Goal: Task Accomplishment & Management: Manage account settings

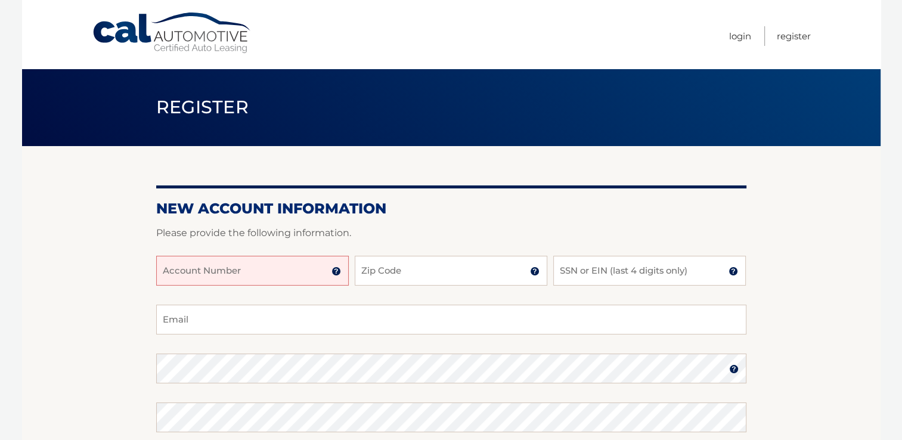
click at [295, 271] on input "Account Number" at bounding box center [252, 271] width 193 height 30
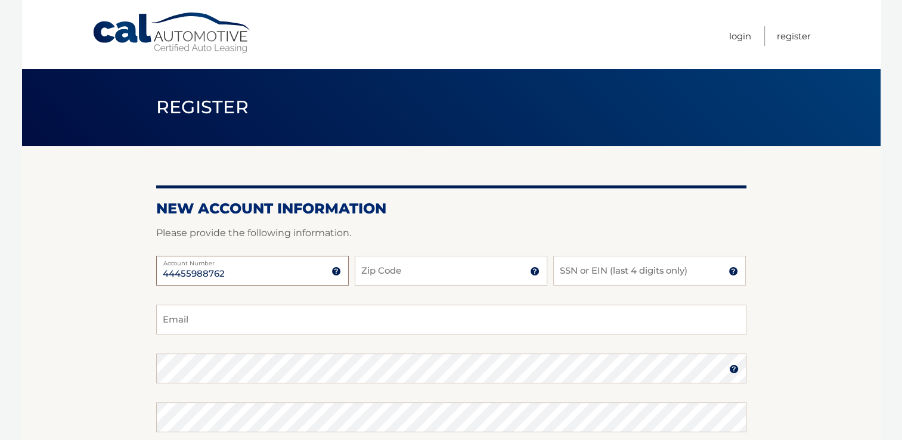
type input "44455988762"
click at [480, 272] on input "Zip Code" at bounding box center [451, 271] width 193 height 30
type input "10706"
click at [687, 275] on input "SSN or EIN (last 4 digits only)" at bounding box center [649, 271] width 193 height 30
type input "0131"
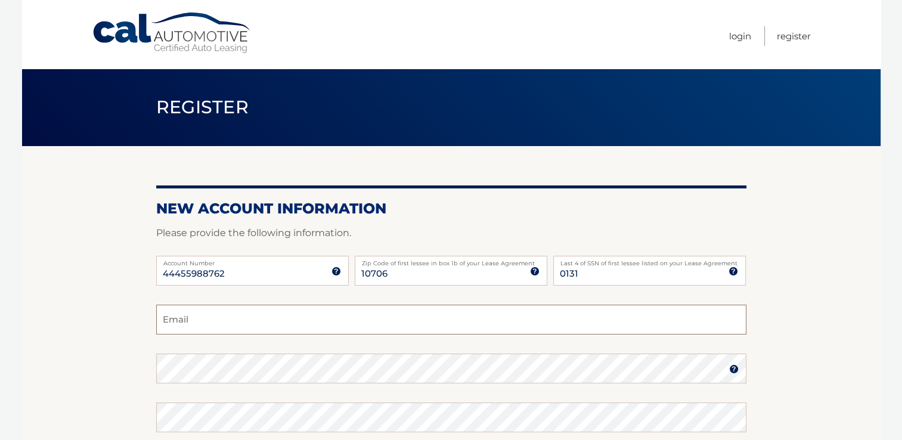
click at [286, 318] on input "Email" at bounding box center [451, 320] width 590 height 30
type input "dar1209@aol.com"
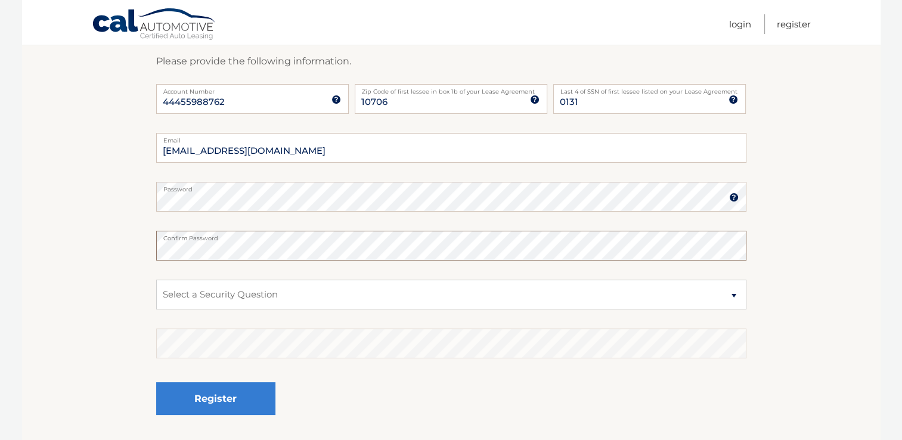
scroll to position [179, 0]
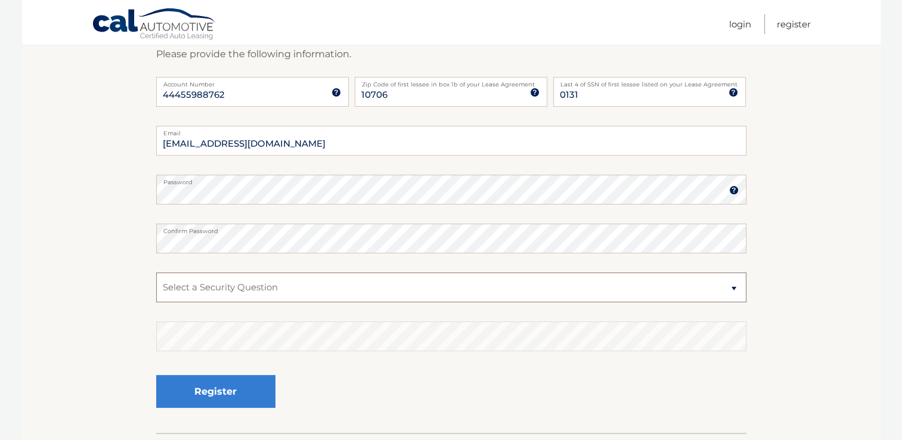
click at [284, 290] on select "Select a Security Question What was the name of your elementary school? What is…" at bounding box center [451, 287] width 590 height 30
select select "2"
click at [156, 272] on select "Select a Security Question What was the name of your elementary school? What is…" at bounding box center [451, 287] width 590 height 30
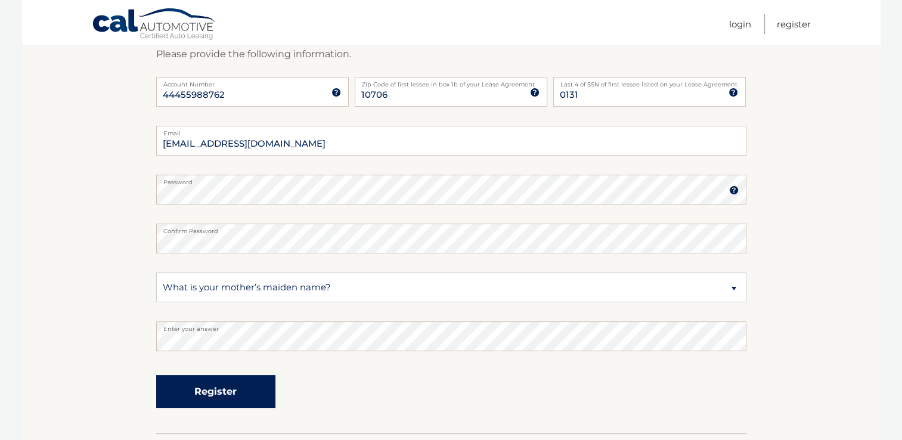
click at [186, 395] on button "Register" at bounding box center [215, 391] width 119 height 33
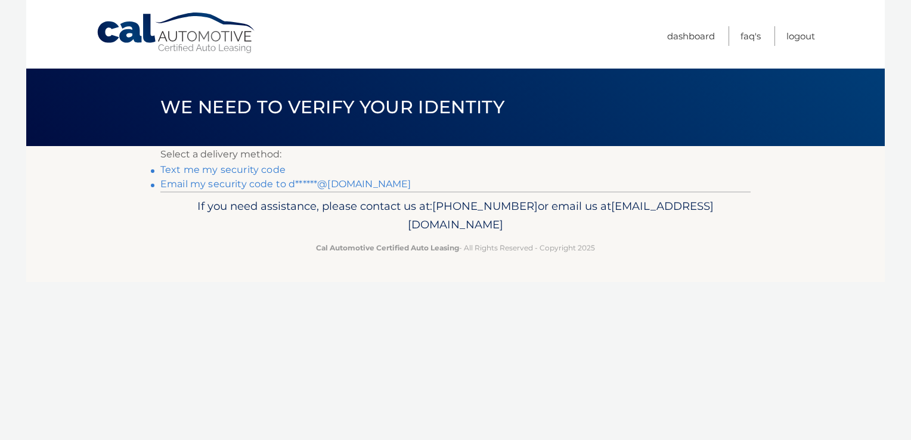
click at [185, 167] on link "Text me my security code" at bounding box center [222, 169] width 125 height 11
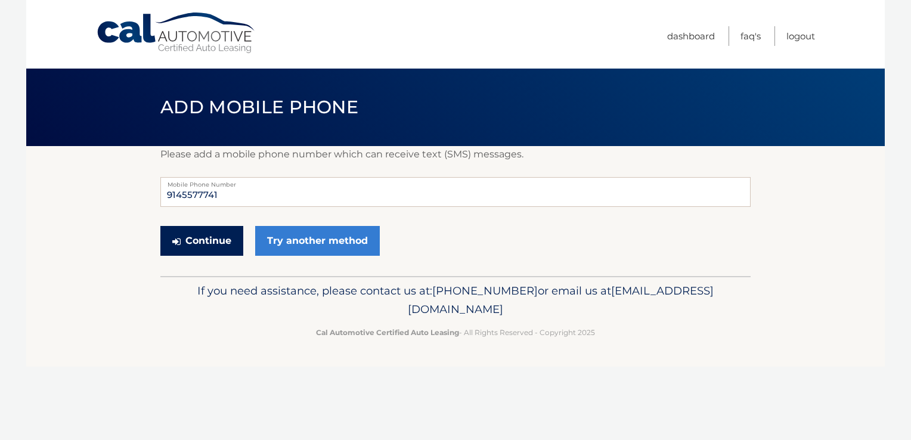
click at [195, 240] on button "Continue" at bounding box center [201, 241] width 83 height 30
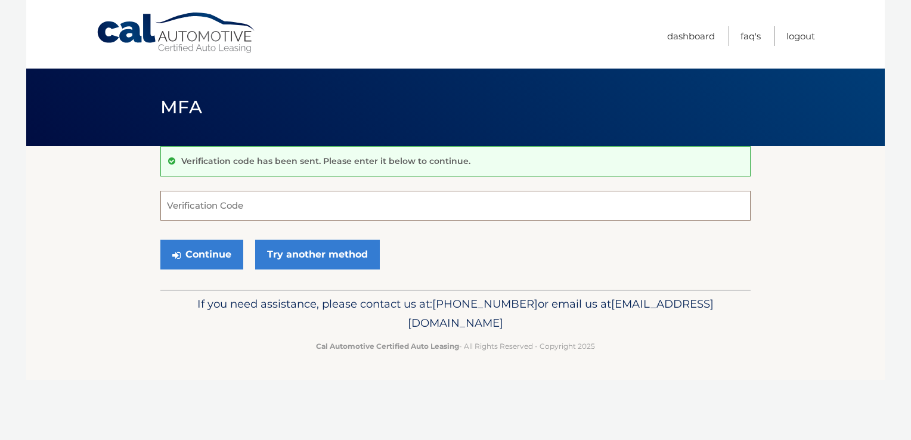
click at [210, 206] on input "Verification Code" at bounding box center [455, 206] width 590 height 30
type input "474939"
drag, startPoint x: 206, startPoint y: 260, endPoint x: 212, endPoint y: 263, distance: 7.0
click at [207, 259] on button "Continue" at bounding box center [201, 255] width 83 height 30
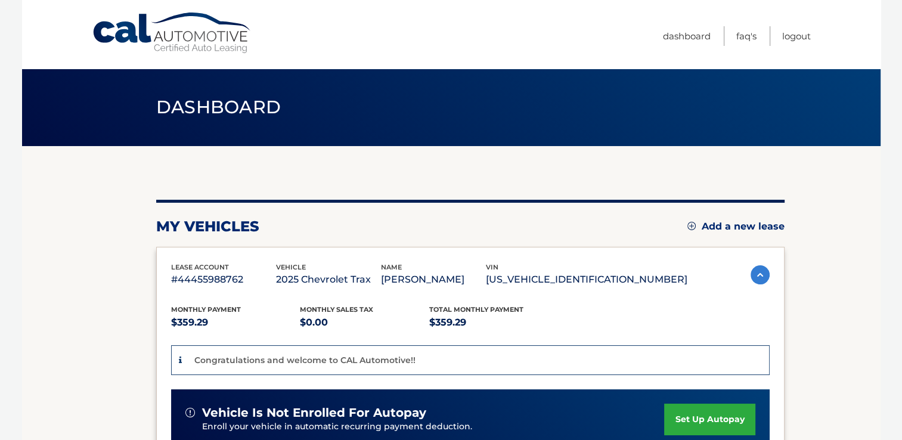
click at [699, 418] on link "set up autopay" at bounding box center [709, 420] width 91 height 32
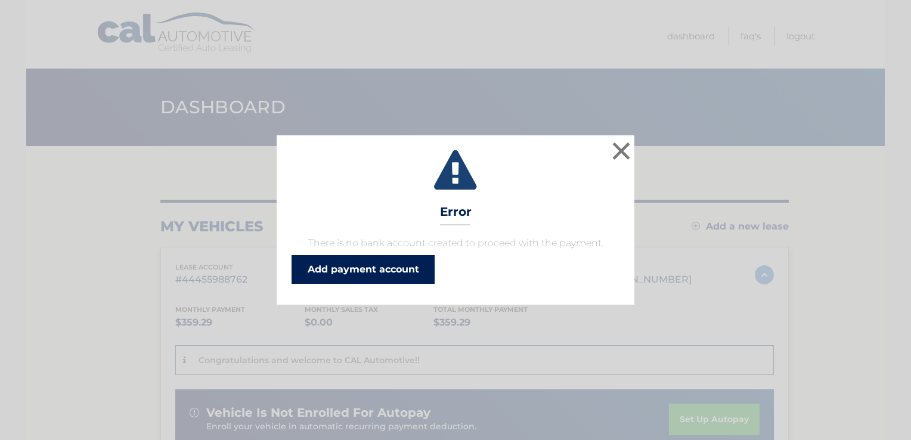
click at [359, 272] on link "Add payment account" at bounding box center [362, 269] width 143 height 29
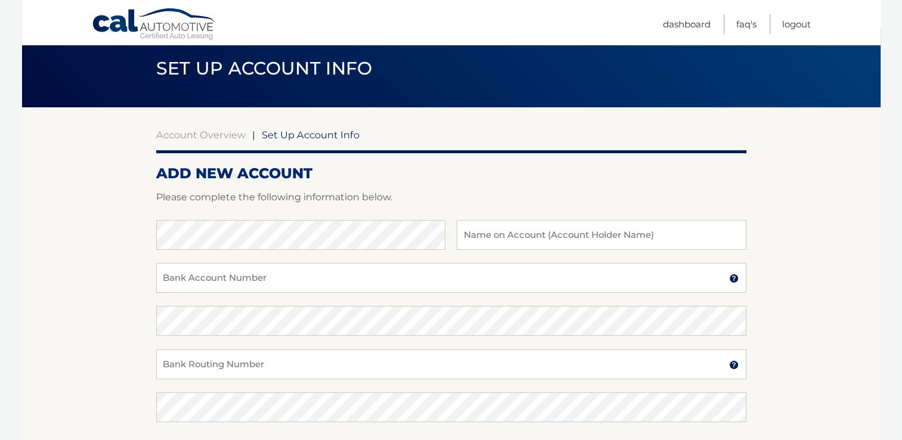
scroll to position [60, 0]
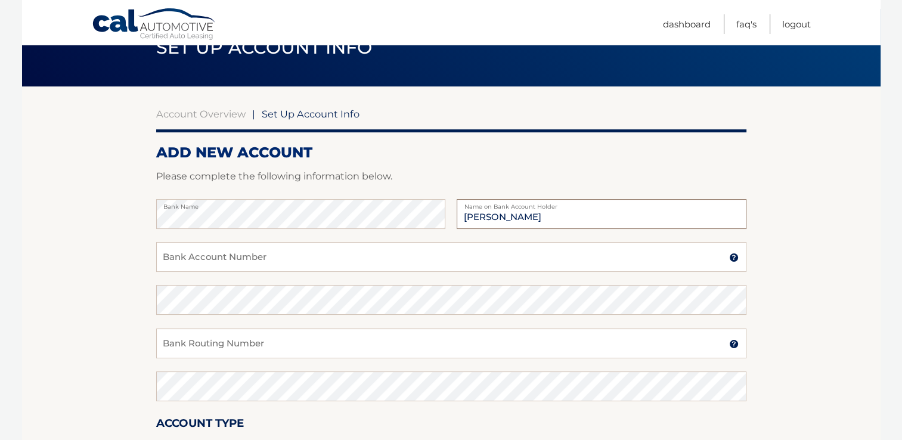
type input "Darlene A Dosin"
click at [256, 248] on input "Bank Account Number" at bounding box center [451, 257] width 590 height 30
type input "6866754775"
click at [256, 284] on div "6866754775 Bank Account Number A 3-17-digit number at the bottom of a check or …" at bounding box center [451, 263] width 590 height 43
click at [230, 340] on input "Bank Routing Number" at bounding box center [451, 343] width 590 height 30
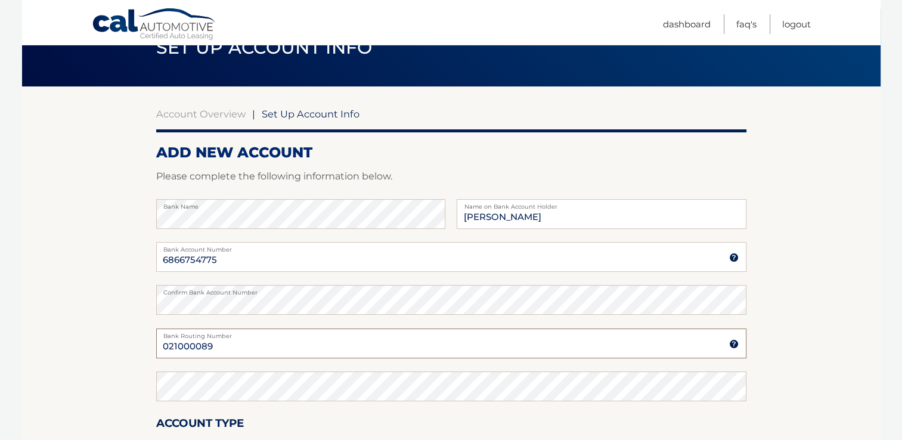
type input "021000089"
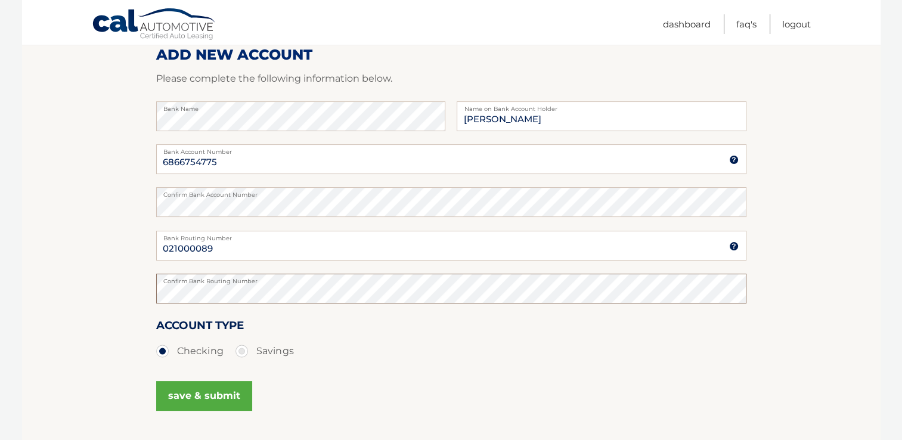
scroll to position [179, 0]
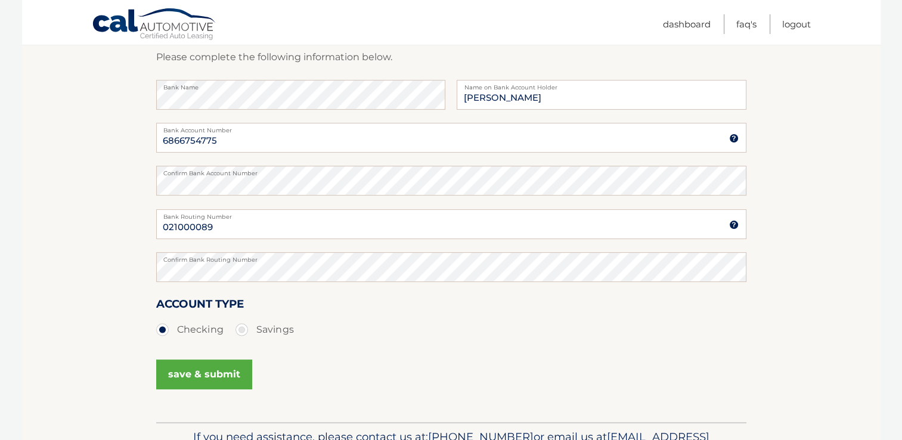
click at [204, 382] on button "save & submit" at bounding box center [204, 374] width 96 height 30
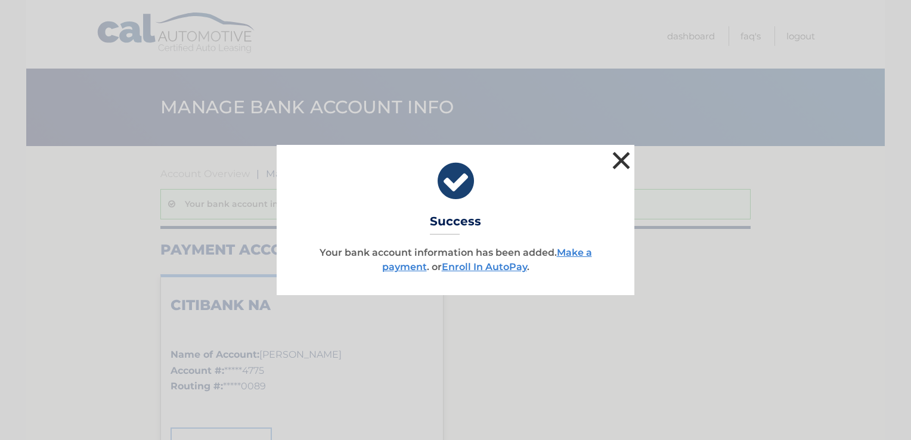
click at [620, 160] on button "×" at bounding box center [621, 160] width 24 height 24
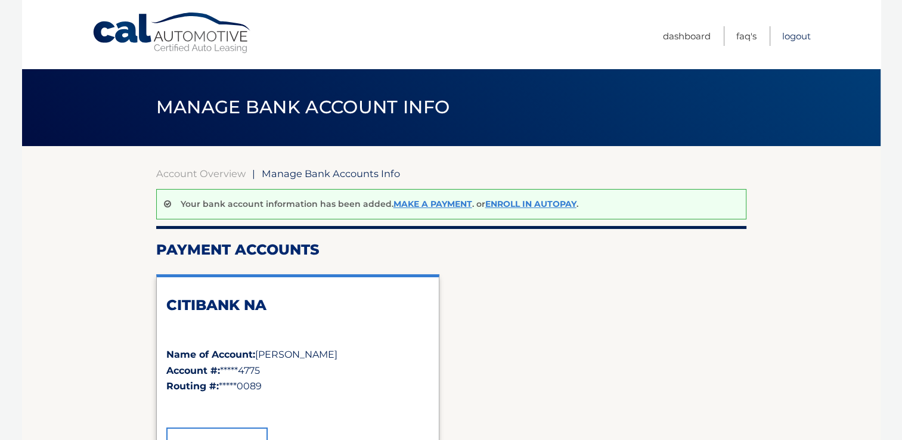
click at [799, 36] on link "Logout" at bounding box center [796, 36] width 29 height 20
